Goal: Check status: Check status

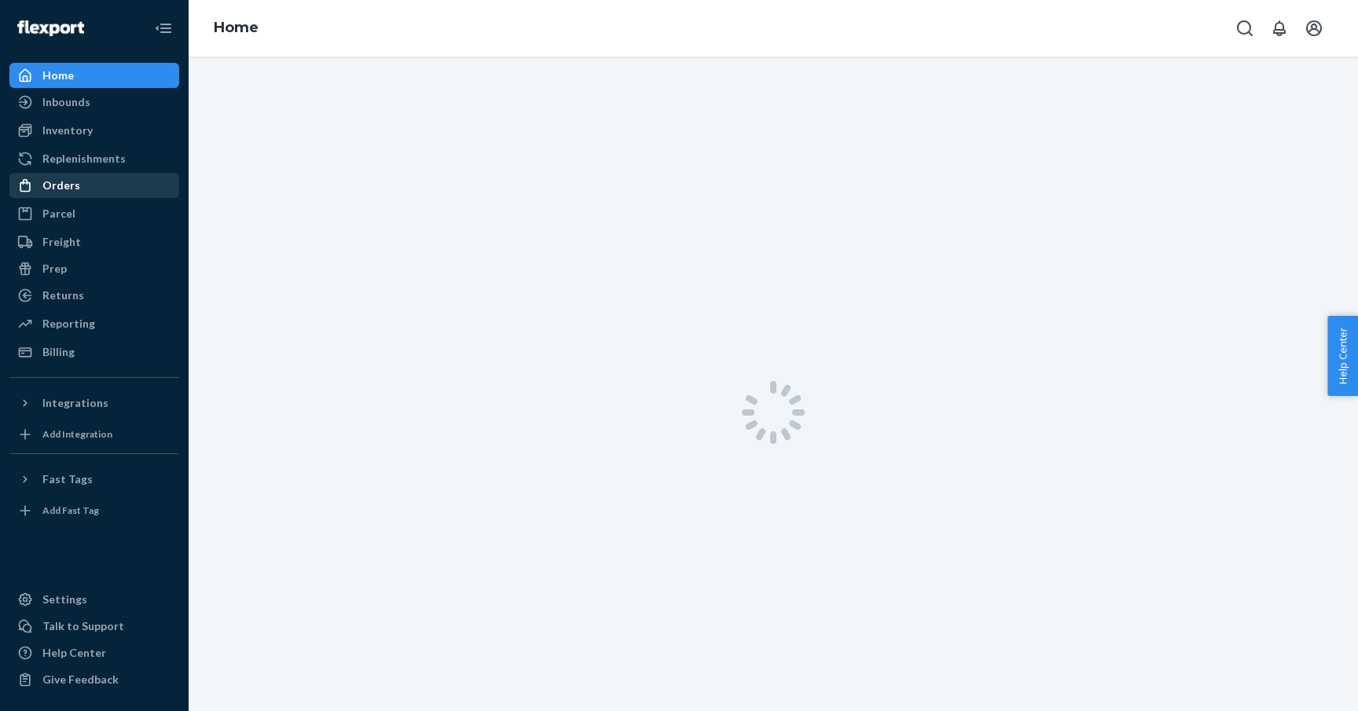
click at [86, 190] on div "Orders" at bounding box center [94, 185] width 167 height 22
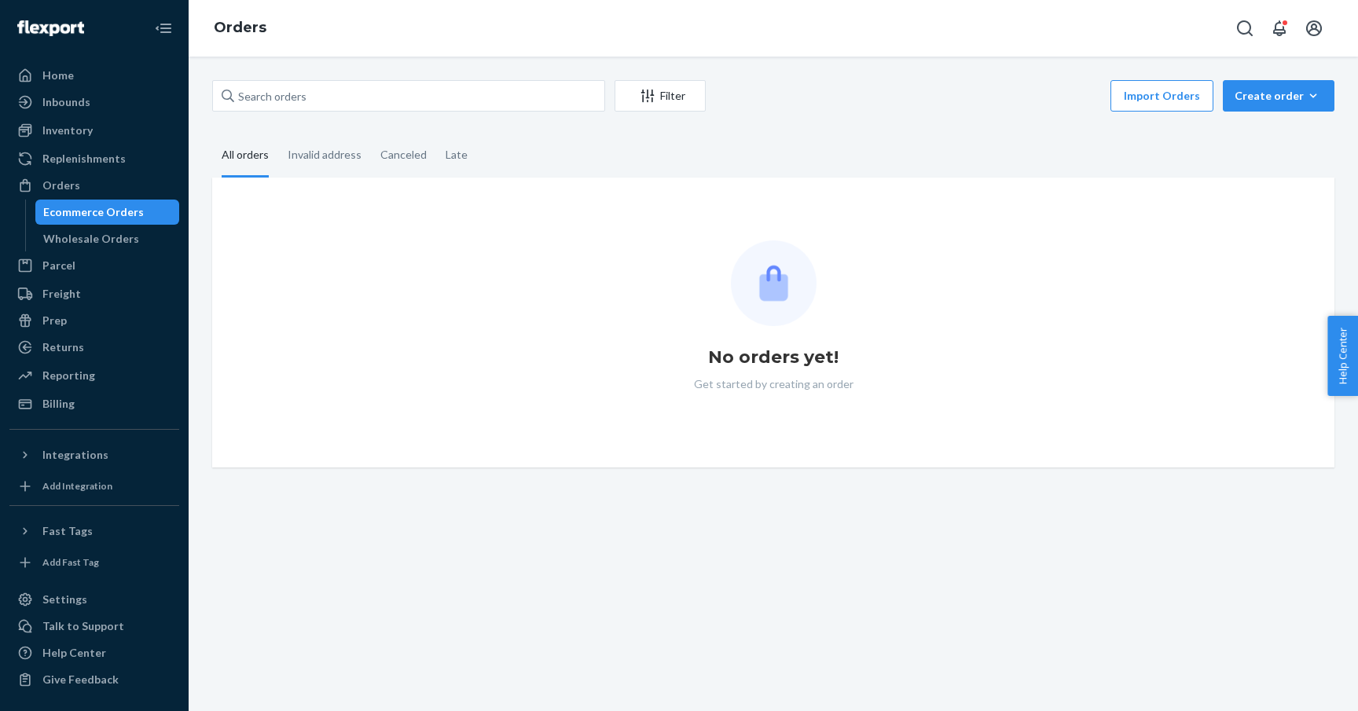
click at [484, 36] on div "Orders" at bounding box center [774, 28] width 1170 height 57
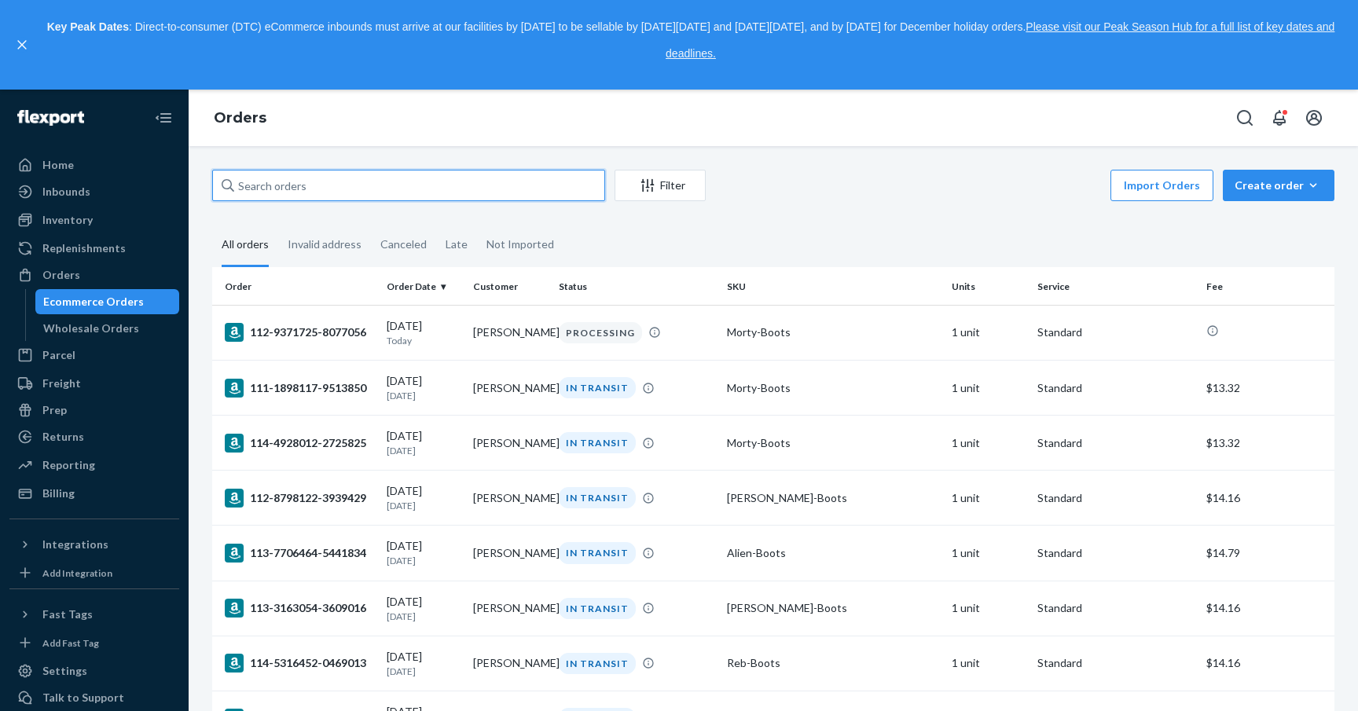
click at [449, 198] on input "text" at bounding box center [408, 185] width 393 height 31
paste input "[PERSON_NAME]"
type input "[PERSON_NAME]"
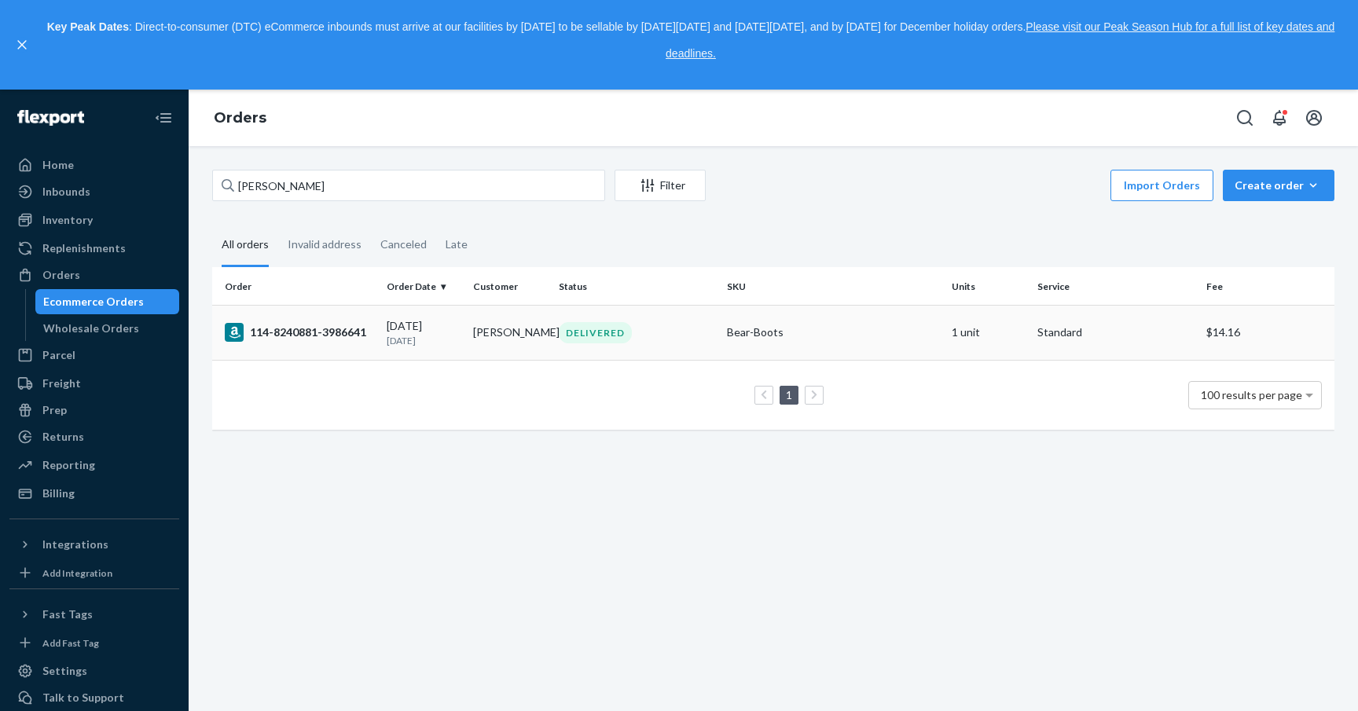
click at [461, 343] on td "[DATE] [DATE]" at bounding box center [423, 332] width 86 height 55
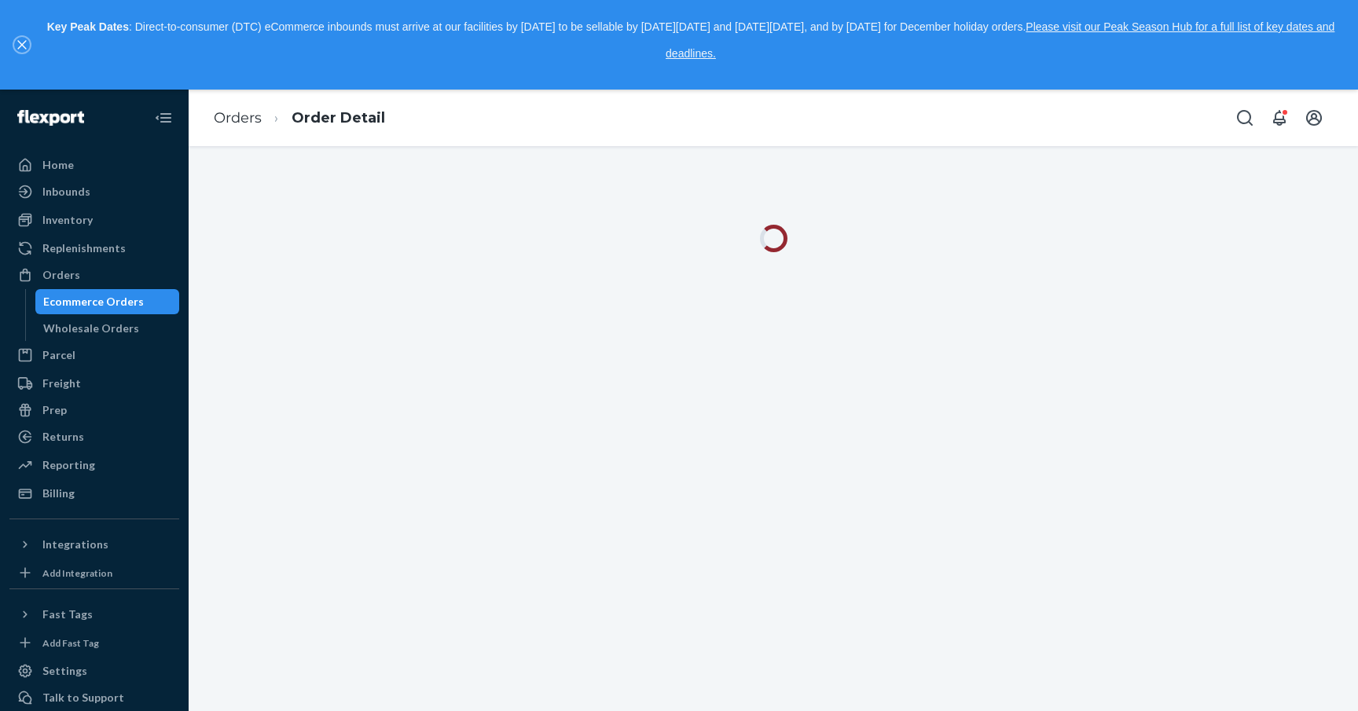
click at [20, 45] on icon "close," at bounding box center [21, 44] width 9 height 9
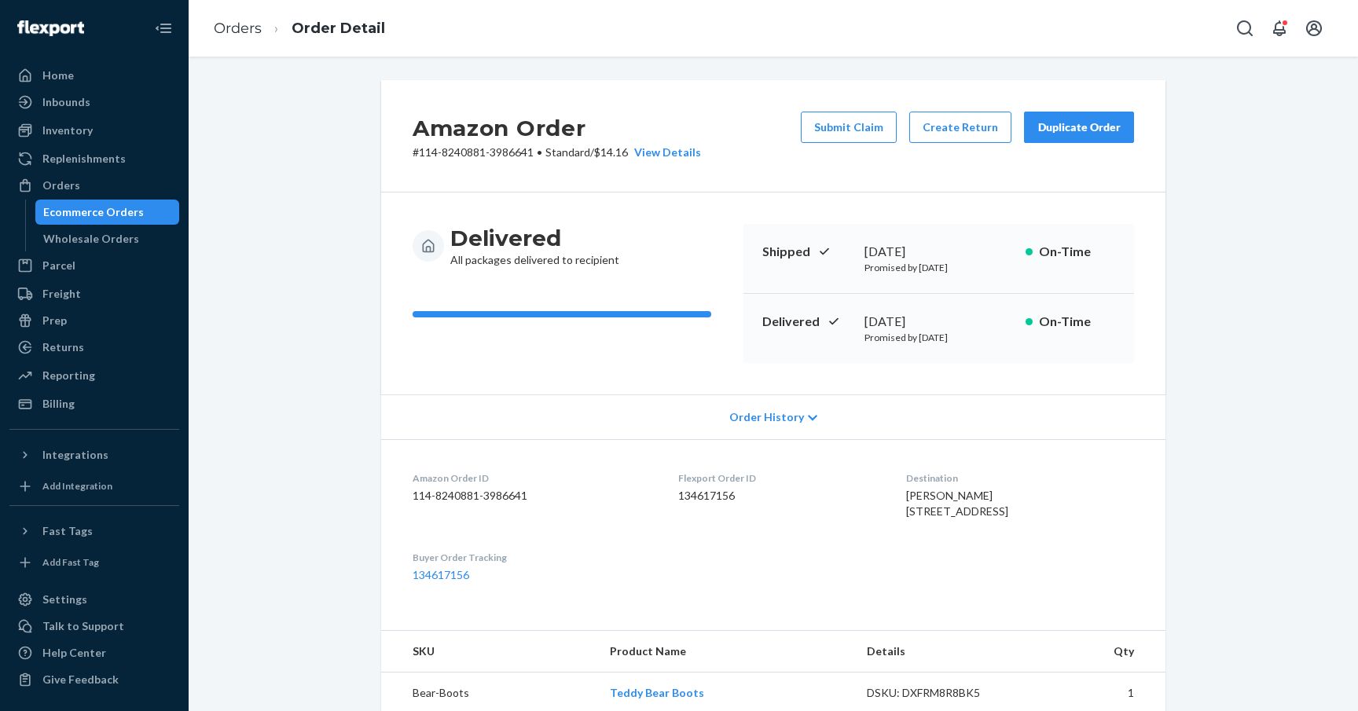
scroll to position [74, 0]
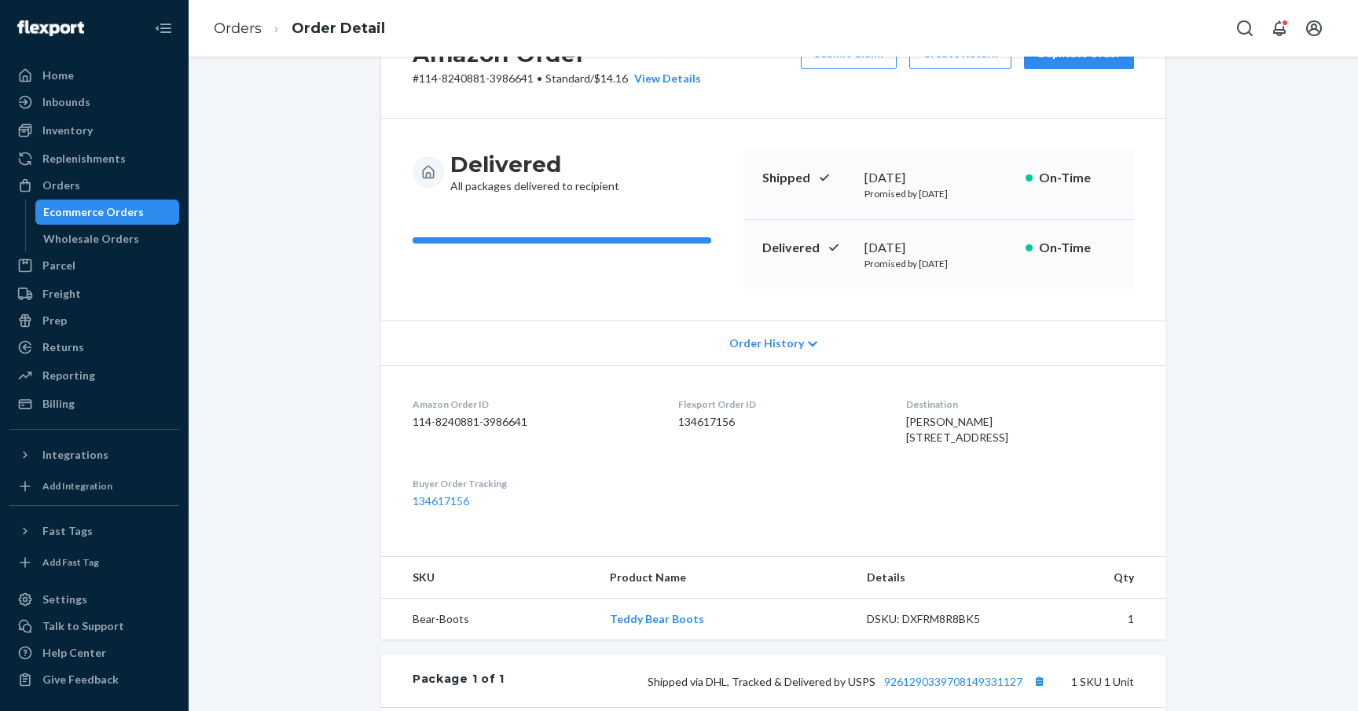
drag, startPoint x: 935, startPoint y: 471, endPoint x: 894, endPoint y: 432, distance: 56.7
click at [894, 432] on dl "Amazon Order ID 114-8240881-3986641 Flexport Order ID 134617156 Destination [PE…" at bounding box center [773, 452] width 784 height 175
copy span "[STREET_ADDRESS]"
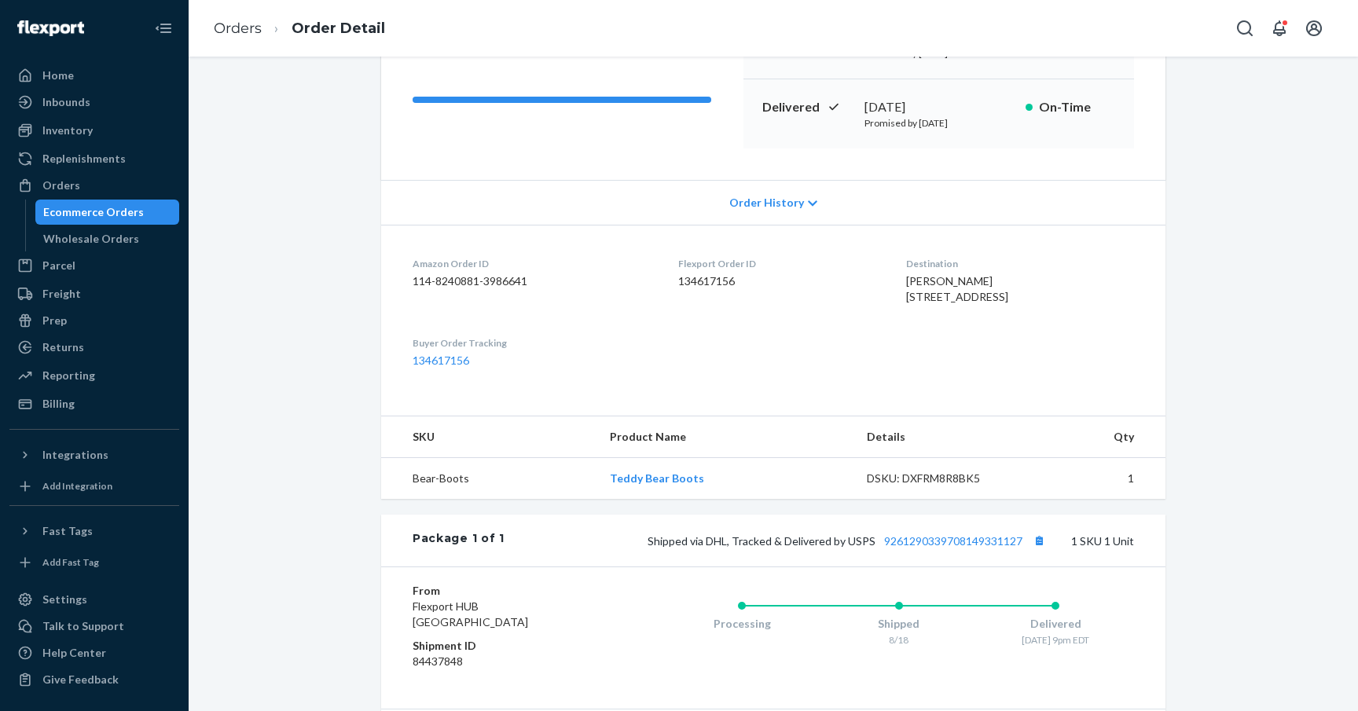
click at [843, 400] on dl "Amazon Order ID 114-8240881-3986641 Flexport Order ID 134617156 Destination [PE…" at bounding box center [773, 312] width 784 height 175
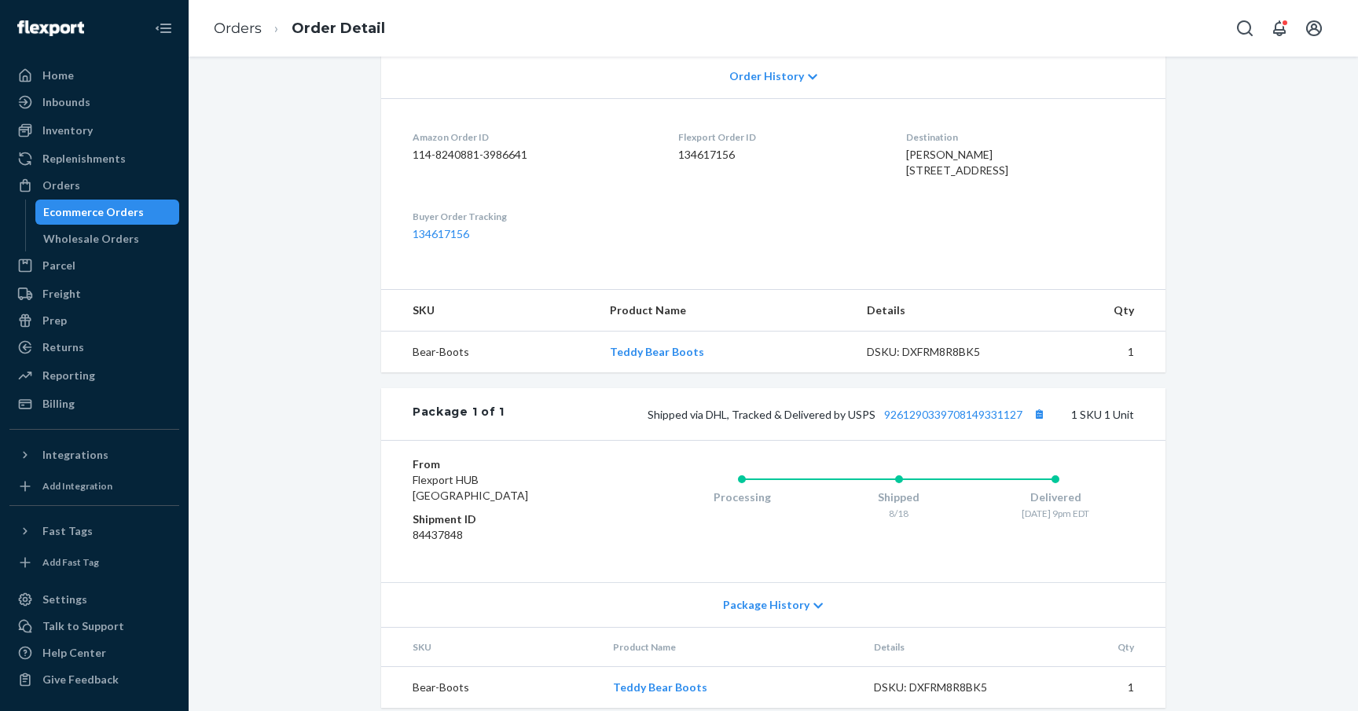
scroll to position [388, 0]
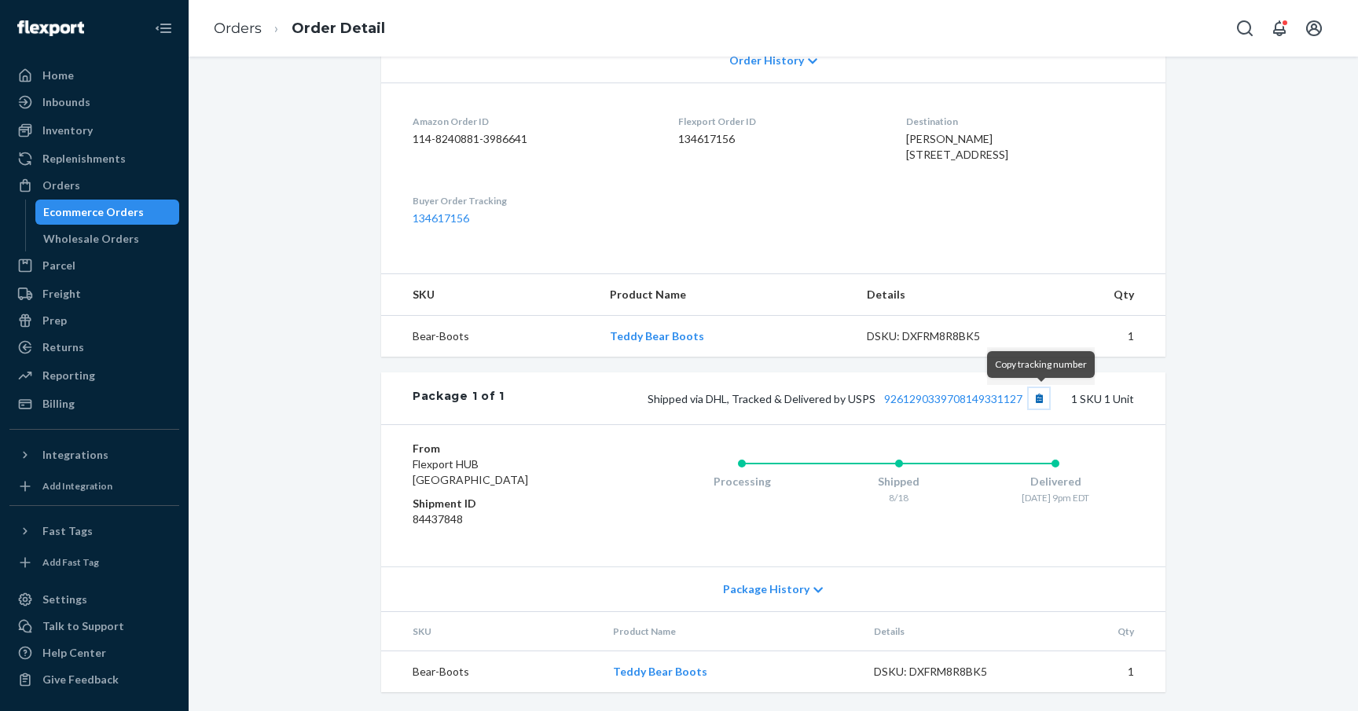
click at [1042, 398] on button "Copy tracking number" at bounding box center [1039, 398] width 20 height 20
click at [944, 397] on link "9261290339708149331127" at bounding box center [953, 398] width 138 height 13
click at [1271, 430] on div "Amazon Order # 114-8240881-3986641 • Standard / $14.16 View Details Submit Clai…" at bounding box center [773, 217] width 1146 height 988
